Goal: Book appointment/travel/reservation

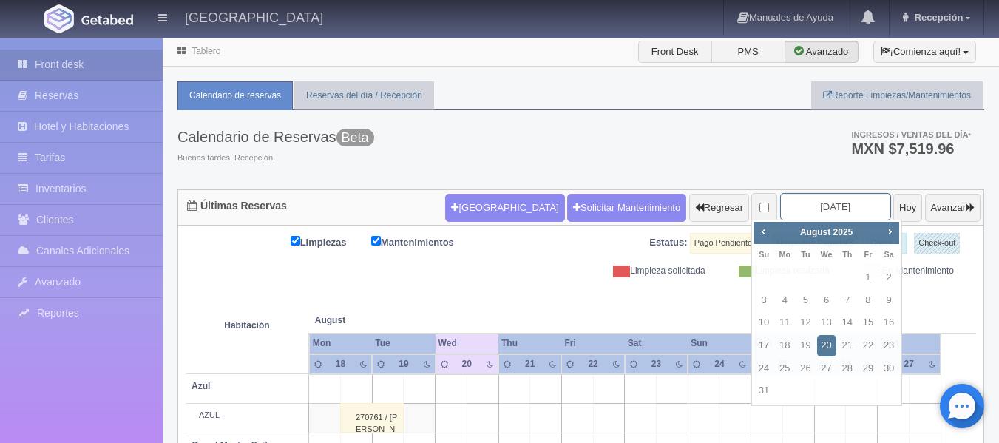
click at [849, 207] on input "2025-08-20" at bounding box center [835, 206] width 111 height 27
click at [849, 207] on input "[DATE]" at bounding box center [835, 206] width 111 height 27
type input "[DATE]"
click at [885, 236] on span "Next" at bounding box center [889, 231] width 12 height 12
